Goal: Information Seeking & Learning: Find specific fact

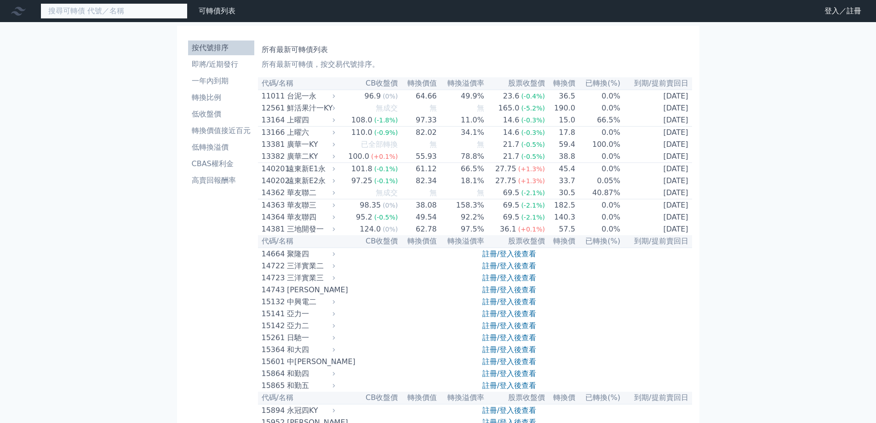
click at [77, 11] on input at bounding box center [113, 11] width 147 height 16
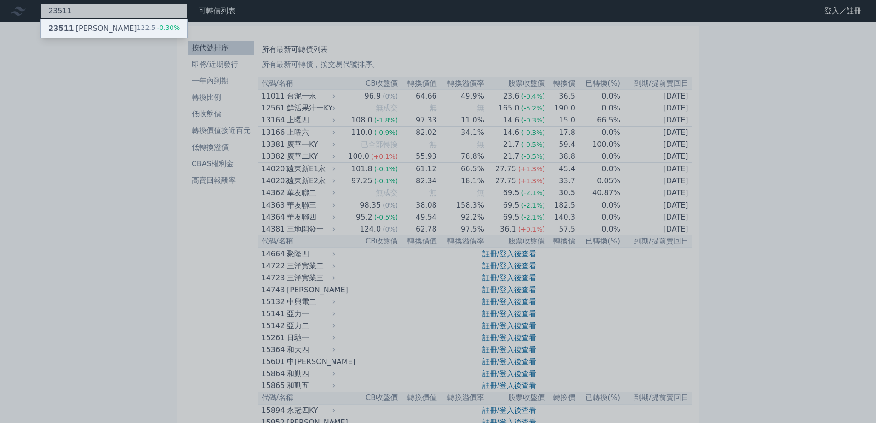
type input "23511"
click at [77, 23] on div "23511 [PERSON_NAME]" at bounding box center [92, 28] width 89 height 11
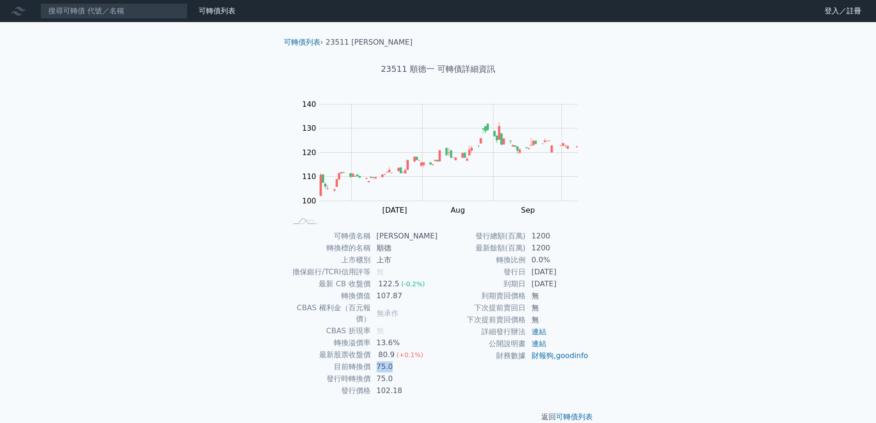
drag, startPoint x: 378, startPoint y: 356, endPoint x: 427, endPoint y: 356, distance: 48.7
click at [427, 361] on td "75.0" at bounding box center [404, 367] width 67 height 12
